Goal: Task Accomplishment & Management: Manage account settings

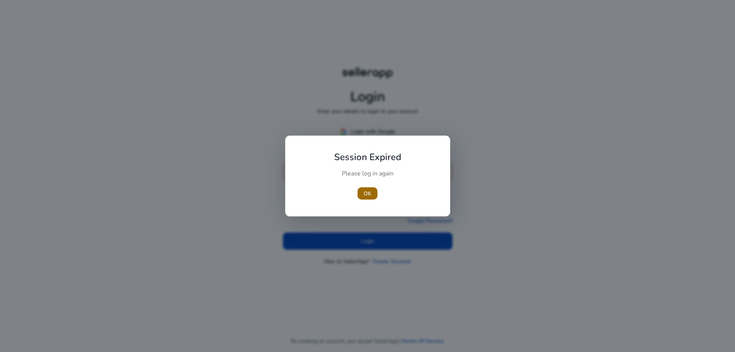
type input "**********"
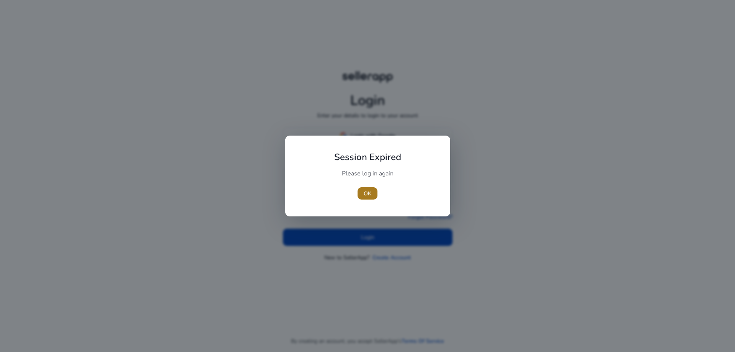
click at [365, 190] on span "OK" at bounding box center [368, 194] width 8 height 8
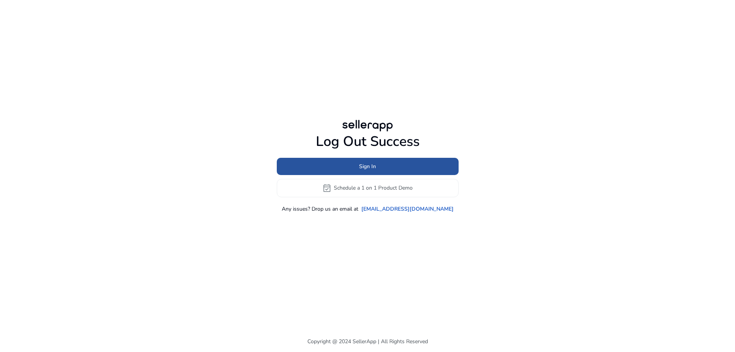
click at [364, 162] on span "Sign In" at bounding box center [367, 166] width 17 height 8
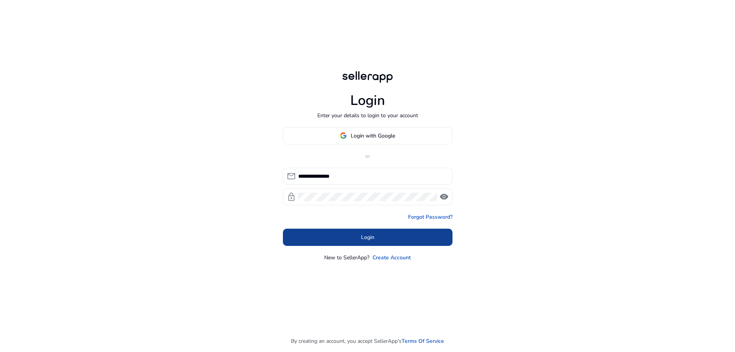
click at [347, 236] on span at bounding box center [368, 237] width 170 height 18
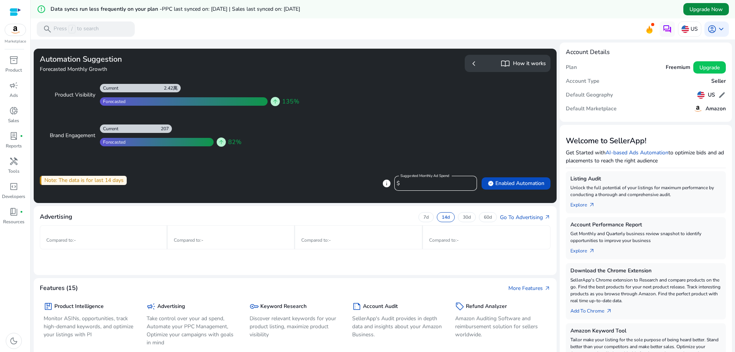
click at [690, 12] on span "Upgrade Now" at bounding box center [706, 9] width 33 height 8
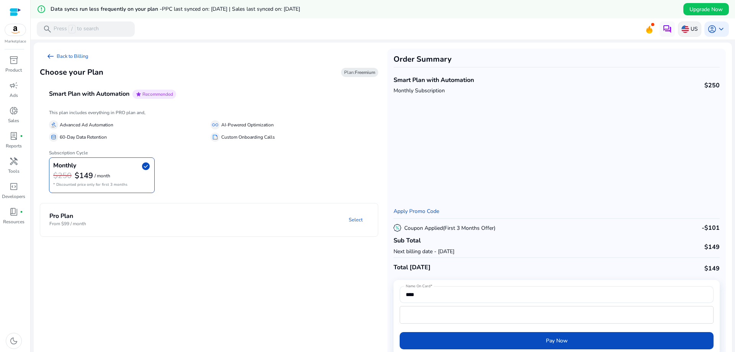
click at [684, 29] on img at bounding box center [686, 29] width 8 height 8
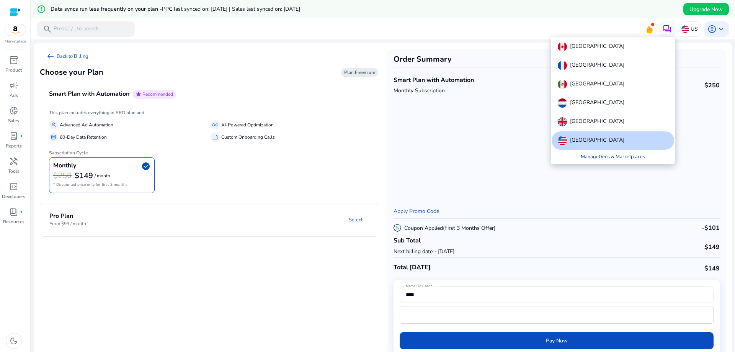
click at [614, 160] on link "Manage Geos & Marketplaces" at bounding box center [613, 157] width 77 height 14
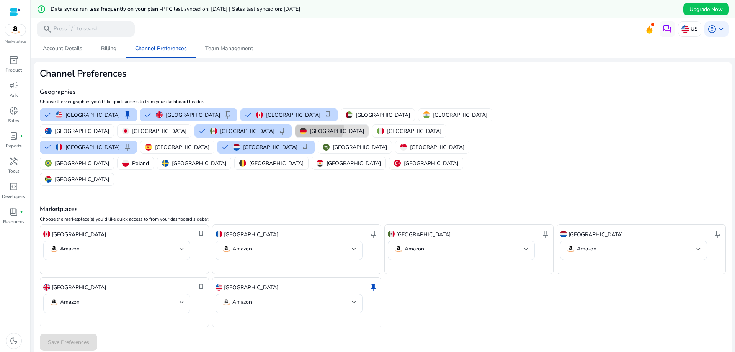
click at [310, 127] on p "[GEOGRAPHIC_DATA]" at bounding box center [337, 131] width 54 height 8
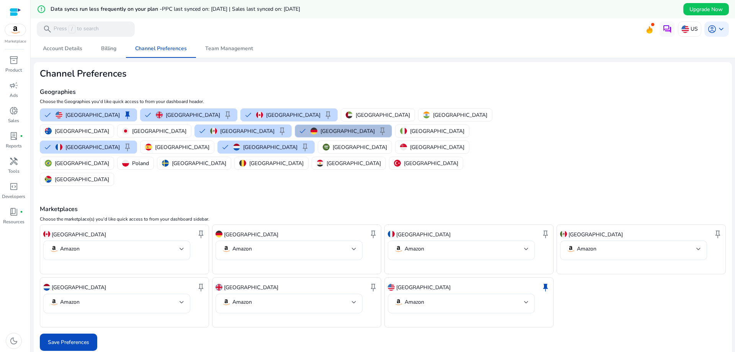
click at [430, 244] on mat-select-trigger "Amazon" at bounding box center [459, 248] width 130 height 9
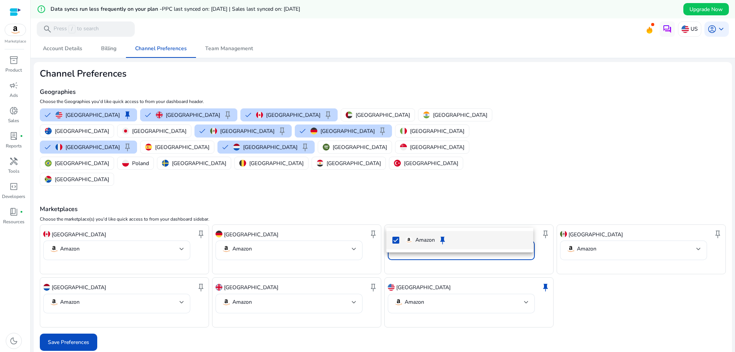
click at [417, 239] on p "Amazon" at bounding box center [426, 240] width 20 height 8
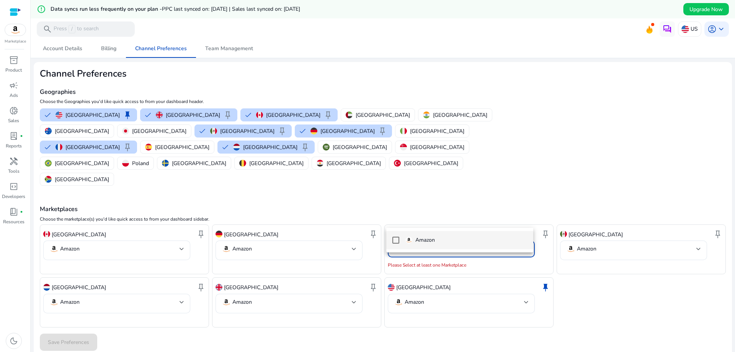
click at [416, 239] on p "Amazon" at bounding box center [426, 240] width 20 height 8
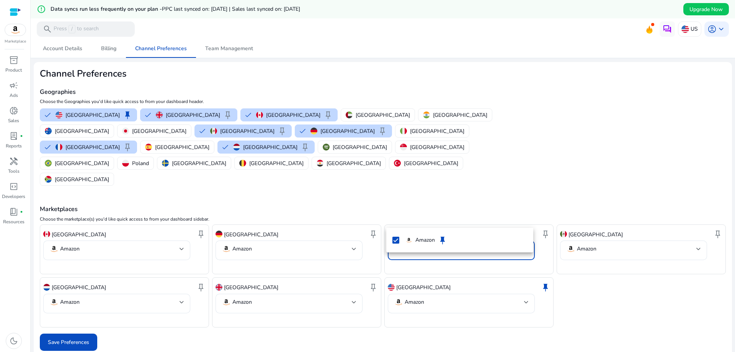
click at [417, 188] on div at bounding box center [367, 176] width 735 height 352
click at [432, 228] on div "France keep" at bounding box center [469, 234] width 162 height 13
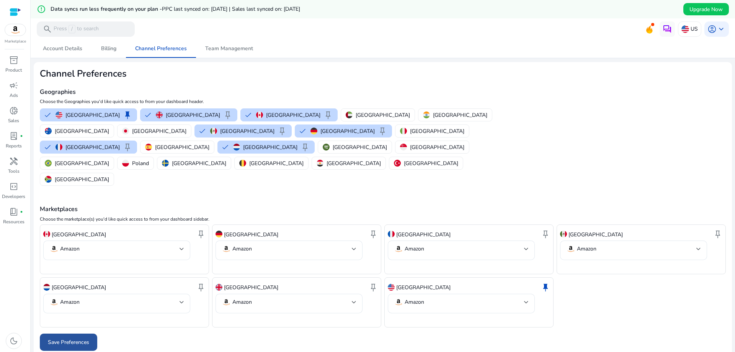
click at [85, 338] on span "Save Preferences" at bounding box center [68, 342] width 41 height 8
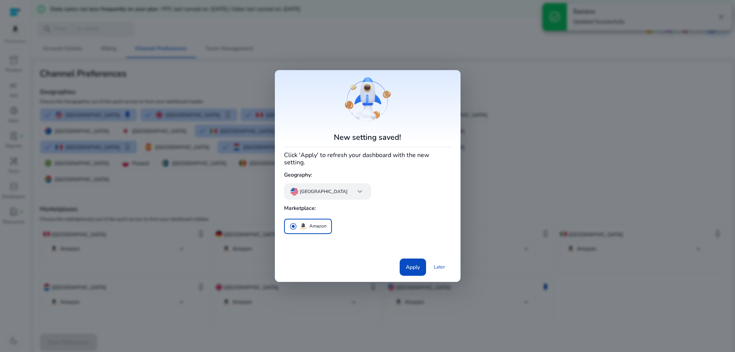
click at [327, 195] on div "[GEOGRAPHIC_DATA] keyboard_arrow_down" at bounding box center [327, 191] width 87 height 16
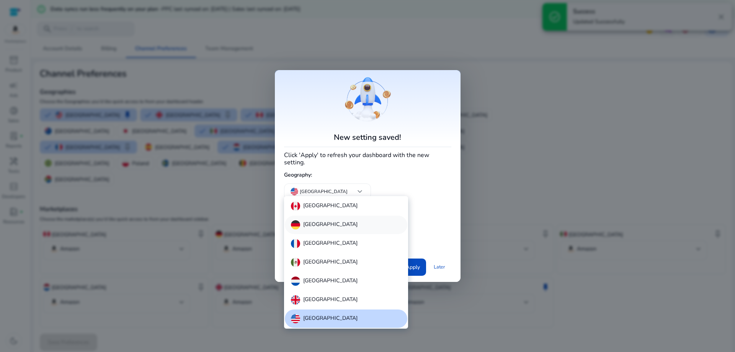
click at [319, 223] on p "[GEOGRAPHIC_DATA]" at bounding box center [330, 224] width 54 height 9
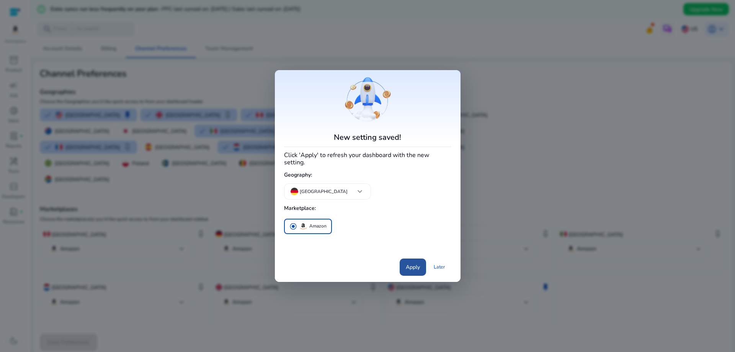
click at [417, 263] on span "Apply" at bounding box center [413, 267] width 14 height 8
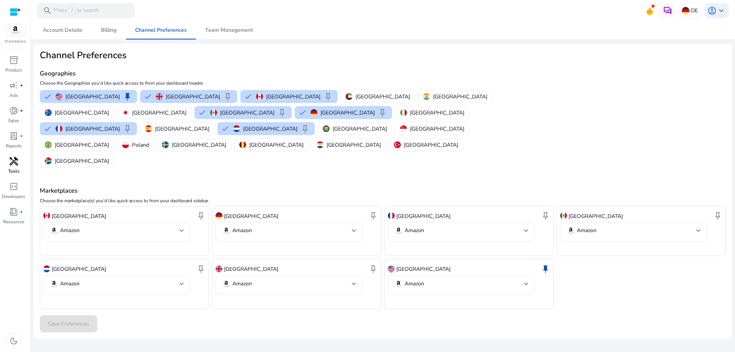
click at [16, 160] on span "handyman" at bounding box center [13, 161] width 9 height 9
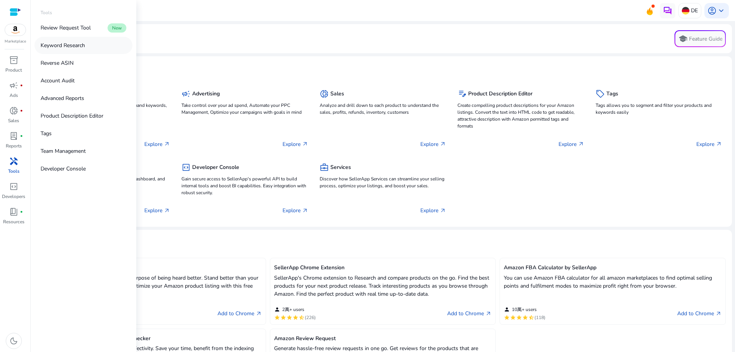
click at [85, 47] on p "Keyword Research" at bounding box center [63, 45] width 44 height 8
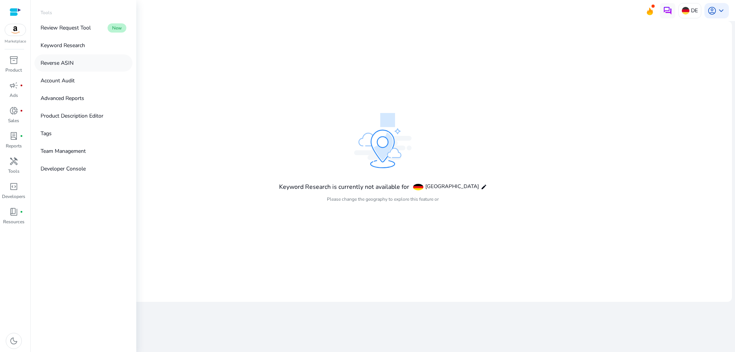
click at [85, 61] on link "Reverse ASIN" at bounding box center [83, 62] width 98 height 17
click at [90, 50] on link "Keyword Research" at bounding box center [83, 45] width 98 height 17
click at [44, 24] on p "Review Request Tool" at bounding box center [66, 28] width 50 height 8
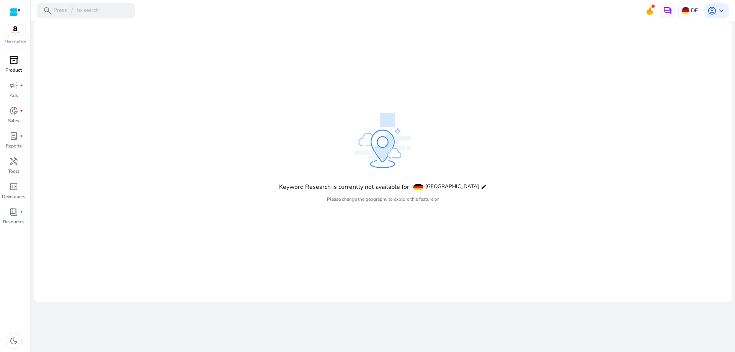
click at [19, 66] on div "inventory_2" at bounding box center [13, 60] width 21 height 12
